Goal: Information Seeking & Learning: Learn about a topic

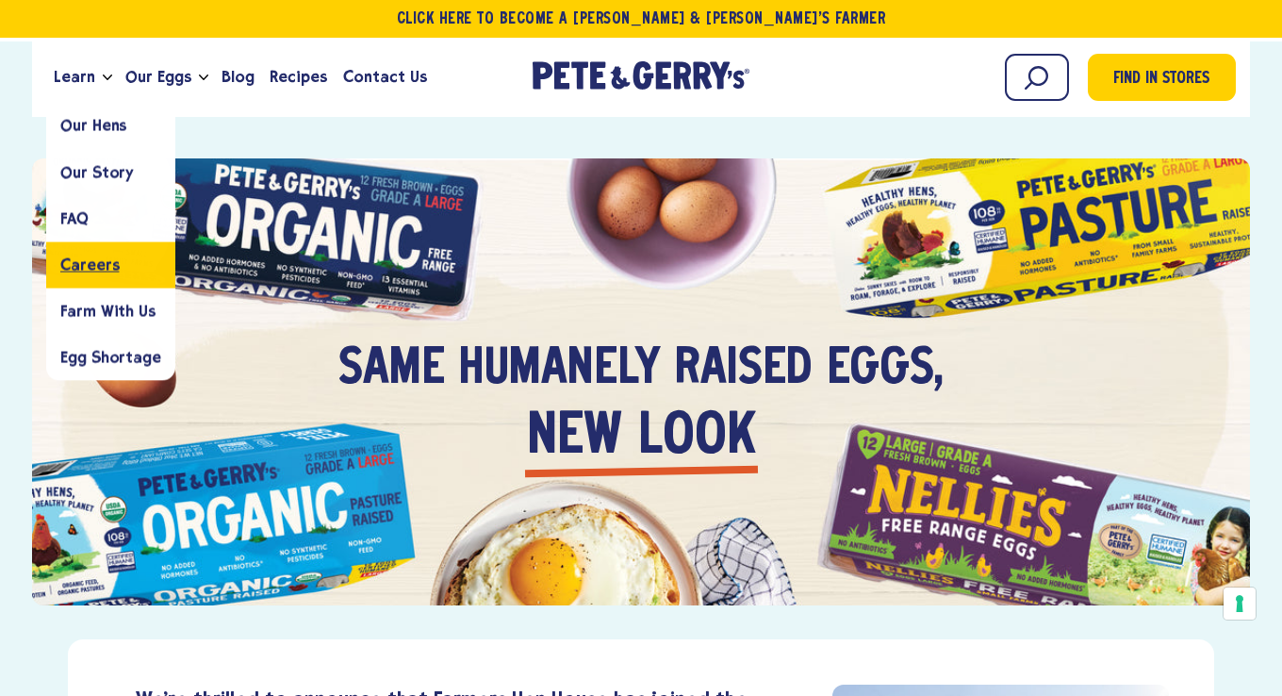
click at [93, 277] on link "Careers" at bounding box center [110, 264] width 129 height 46
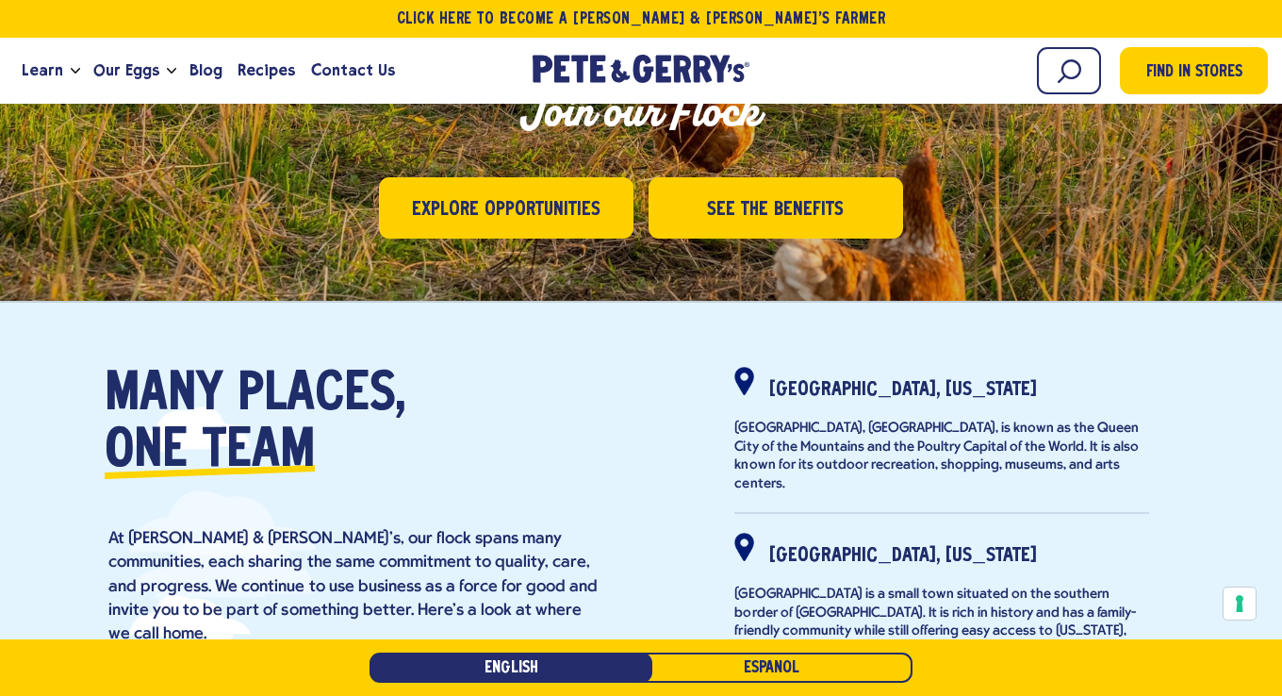
scroll to position [470, 0]
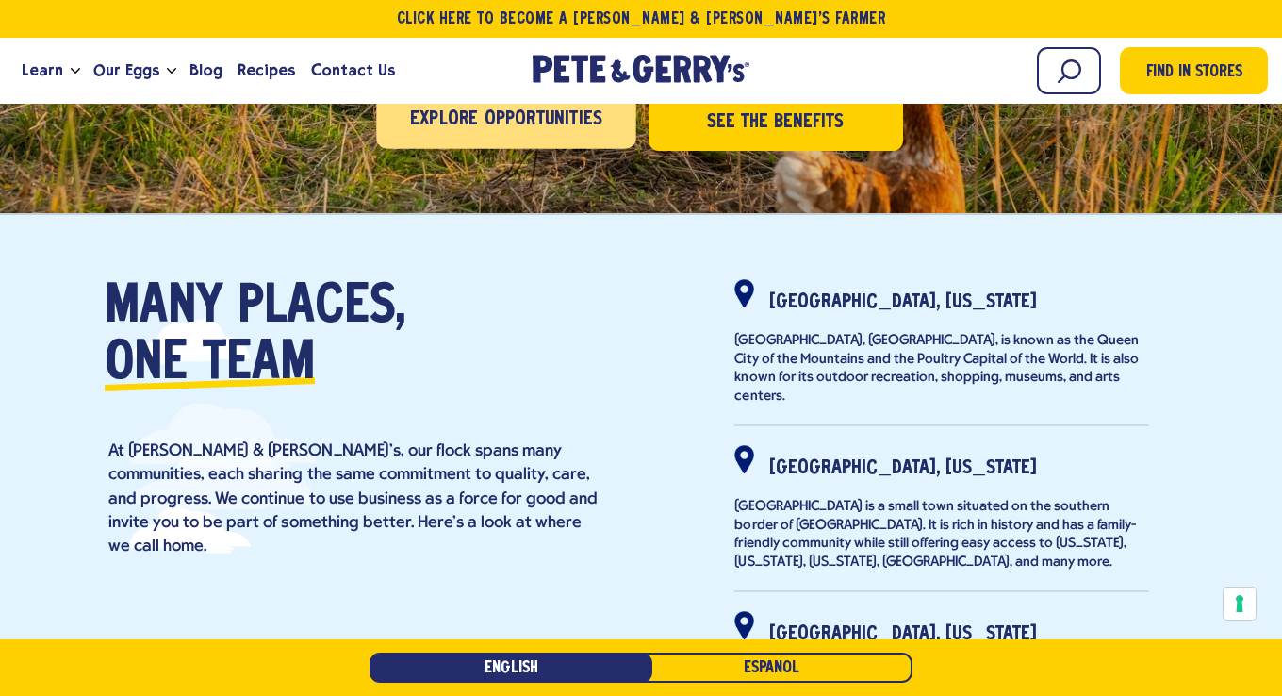
click at [575, 136] on link "Explore Opportunities" at bounding box center [505, 118] width 259 height 62
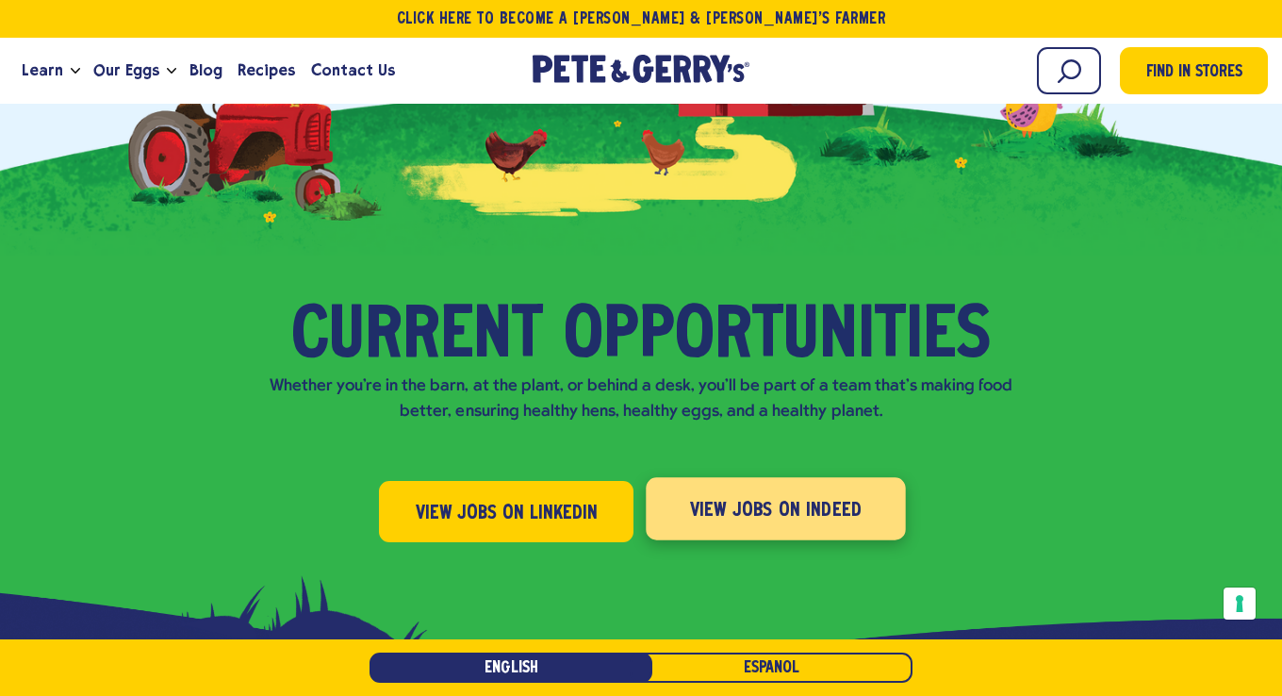
scroll to position [1992, 0]
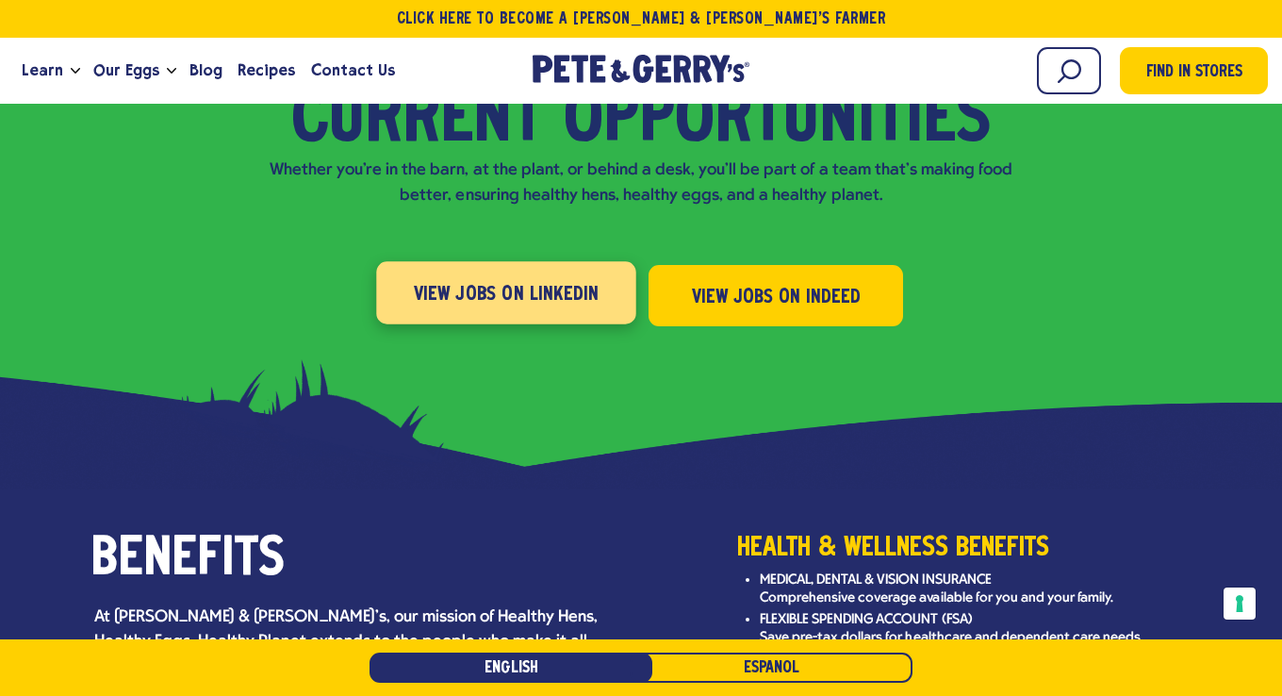
click at [501, 270] on link "View Jobs on LinkedIn" at bounding box center [505, 292] width 259 height 62
